Goal: Task Accomplishment & Management: Manage account settings

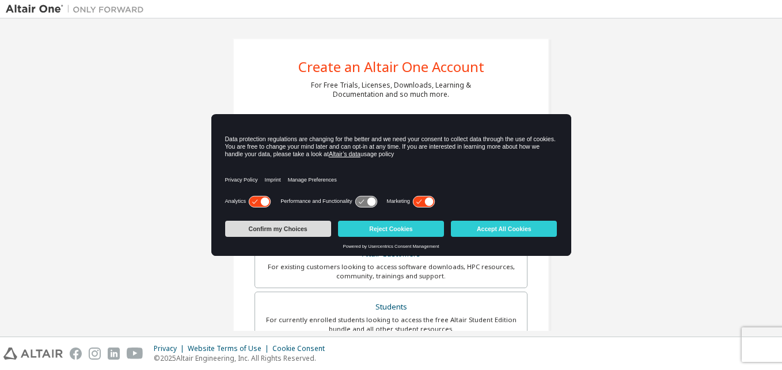
click at [306, 234] on button "Confirm my Choices" at bounding box center [278, 229] width 106 height 16
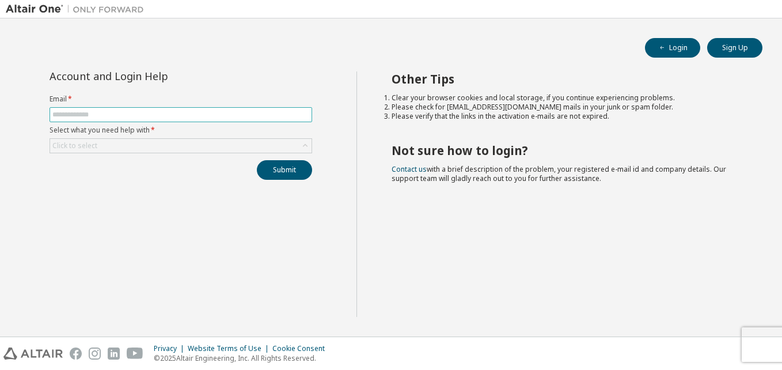
click at [162, 115] on input "text" at bounding box center [180, 114] width 257 height 9
type input "**********"
click at [145, 149] on div "Click to select" at bounding box center [181, 146] width 262 height 14
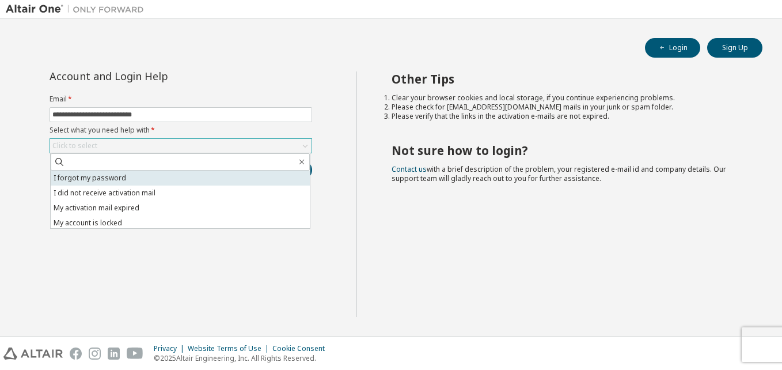
click at [130, 176] on li "I forgot my password" at bounding box center [180, 177] width 259 height 15
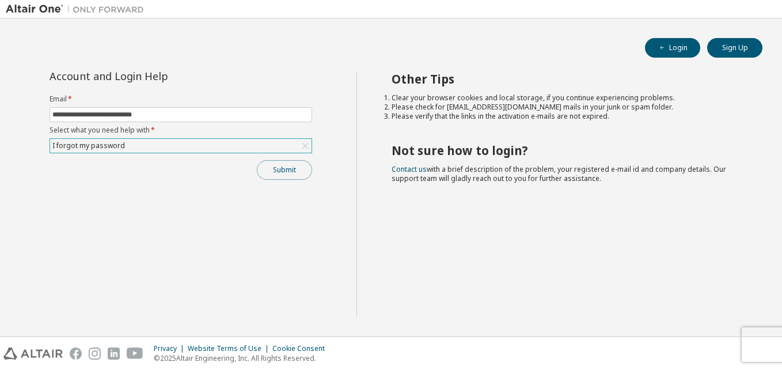
click at [282, 167] on button "Submit" at bounding box center [284, 170] width 55 height 20
